Goal: Information Seeking & Learning: Find specific fact

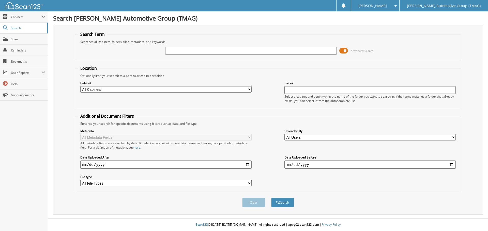
click at [188, 51] on input "text" at bounding box center [250, 51] width 171 height 8
type input "5202273"
click at [286, 201] on button "Search" at bounding box center [282, 202] width 23 height 9
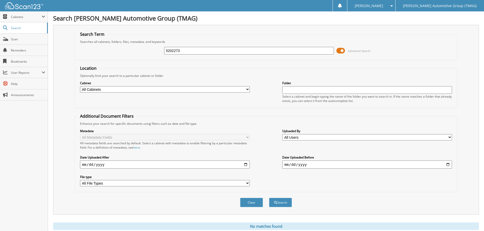
scroll to position [17, 0]
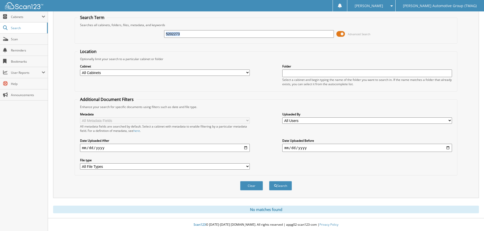
drag, startPoint x: 344, startPoint y: 34, endPoint x: 335, endPoint y: 34, distance: 9.4
click at [335, 34] on div "5202273 Advanced Search" at bounding box center [265, 34] width 377 height 14
click at [198, 35] on input "5202273" at bounding box center [249, 34] width 170 height 8
drag, startPoint x: 198, startPoint y: 35, endPoint x: 156, endPoint y: 35, distance: 42.4
click at [156, 35] on div "5202273 Advanced Search" at bounding box center [265, 34] width 377 height 14
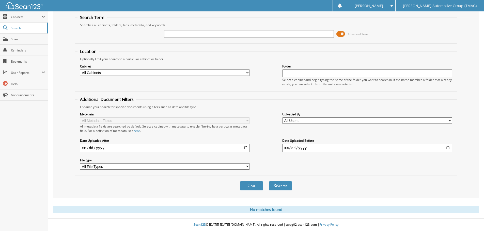
drag, startPoint x: 342, startPoint y: 33, endPoint x: 335, endPoint y: 33, distance: 7.4
click at [335, 33] on div "Advanced Search" at bounding box center [265, 34] width 377 height 14
click at [16, 27] on span "Search" at bounding box center [28, 28] width 34 height 4
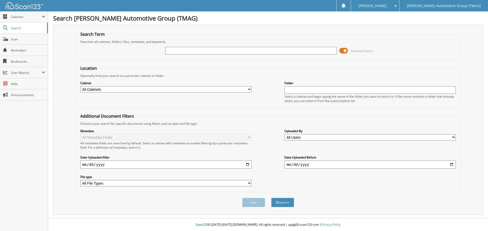
drag, startPoint x: 345, startPoint y: 50, endPoint x: 338, endPoint y: 50, distance: 6.9
click at [338, 50] on div "Advanced Search" at bounding box center [268, 51] width 381 height 14
click at [343, 50] on span at bounding box center [343, 51] width 9 height 8
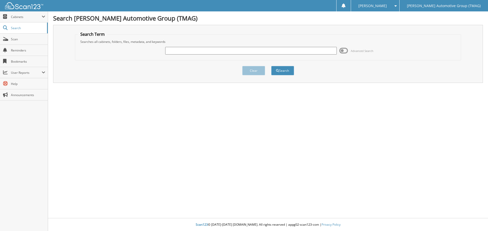
click at [179, 51] on input "text" at bounding box center [250, 51] width 171 height 8
type input "5202273"
click at [286, 71] on button "Search" at bounding box center [282, 70] width 23 height 9
